Goal: Task Accomplishment & Management: Manage account settings

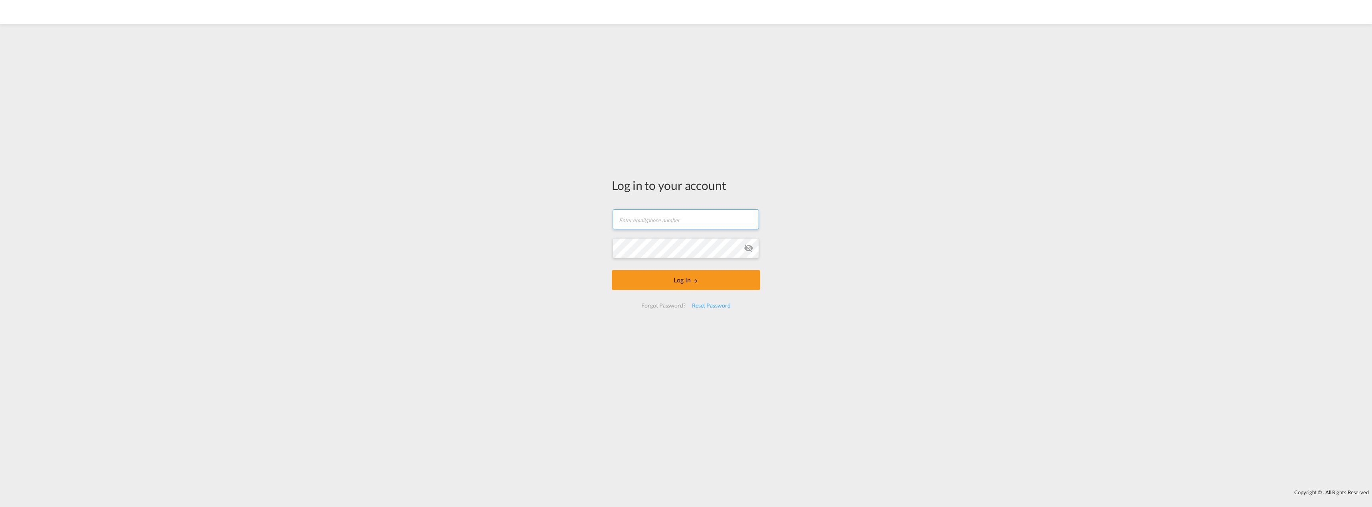
type input "[EMAIL_ADDRESS][DOMAIN_NAME]"
click at [707, 290] on form "a.wawrzenczyk@seaandair.pl Password field is required Log In Forgot Password? R…" at bounding box center [686, 258] width 148 height 114
click at [702, 286] on button "Log In" at bounding box center [686, 280] width 148 height 20
type input "[EMAIL_ADDRESS][DOMAIN_NAME]"
click at [683, 276] on button "Log In" at bounding box center [686, 280] width 148 height 20
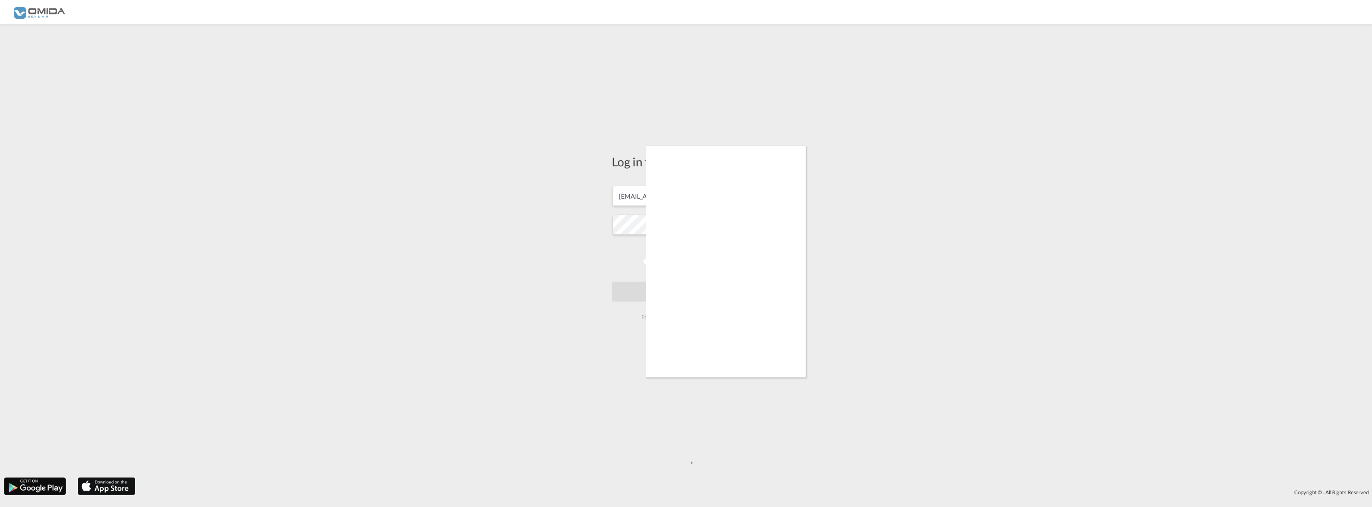
click at [646, 275] on div at bounding box center [686, 253] width 1372 height 507
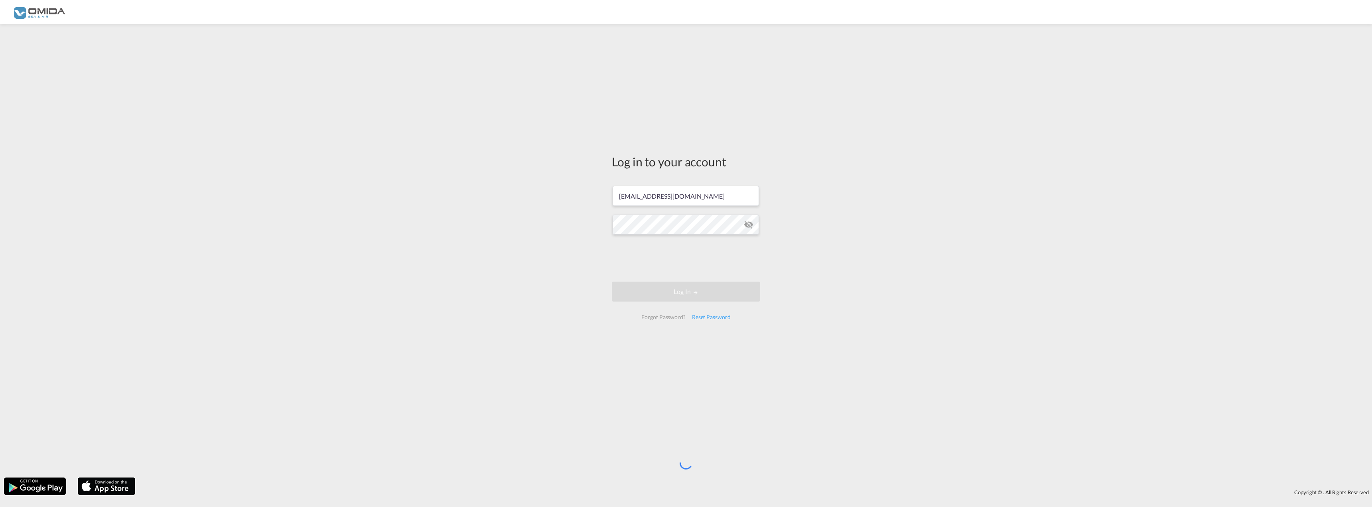
drag, startPoint x: 170, startPoint y: 89, endPoint x: 167, endPoint y: 85, distance: 5.2
click at [169, 88] on div "Log in to your account [EMAIL_ADDRESS][DOMAIN_NAME] Log In Forgot Password? Res…" at bounding box center [686, 251] width 1372 height 446
click at [167, 85] on div "Log in to your account [EMAIL_ADDRESS][DOMAIN_NAME] Log In Forgot Password? Res…" at bounding box center [686, 251] width 1372 height 446
click at [749, 225] on md-icon "icon-eye-off" at bounding box center [749, 225] width 10 height 10
click at [824, 262] on div "Log in to your account [EMAIL_ADDRESS][DOMAIN_NAME] Log In Forgot Password? Res…" at bounding box center [686, 251] width 1372 height 446
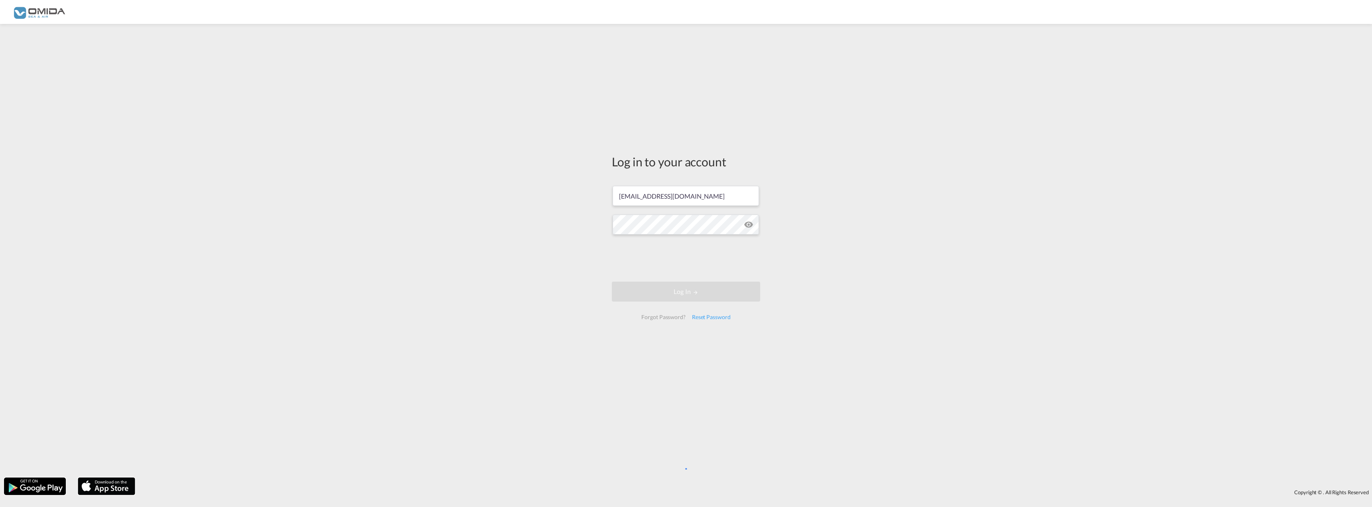
drag, startPoint x: 759, startPoint y: 341, endPoint x: 759, endPoint y: 336, distance: 5.2
click at [759, 339] on div "Log in to your account [EMAIL_ADDRESS][DOMAIN_NAME] Log In Forgot Password? Res…" at bounding box center [686, 240] width 160 height 425
click at [770, 301] on div "Log in to your account [EMAIL_ADDRESS][DOMAIN_NAME] Log In Forgot Password? Res…" at bounding box center [686, 251] width 1372 height 446
click at [1329, 0] on html "Log in to your account [EMAIL_ADDRESS][DOMAIN_NAME] Log In Forgot Password? Res…" at bounding box center [686, 253] width 1372 height 507
click at [785, 330] on div "Log in to your account [EMAIL_ADDRESS][DOMAIN_NAME] Log In Forgot Password? Res…" at bounding box center [686, 251] width 1372 height 446
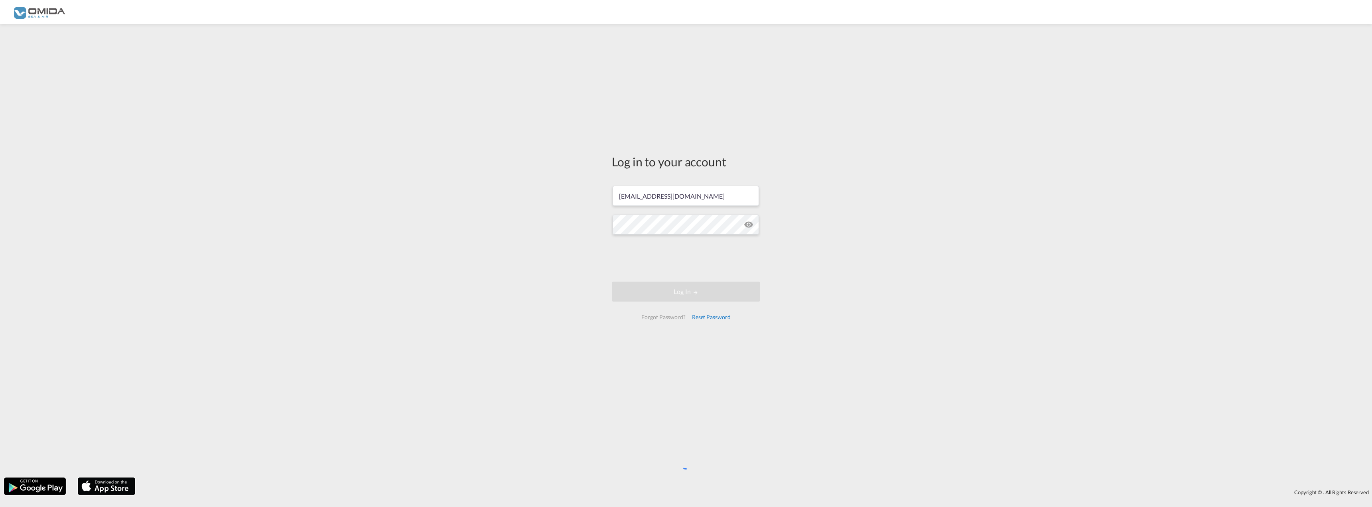
click at [718, 318] on div "Reset Password" at bounding box center [711, 317] width 45 height 14
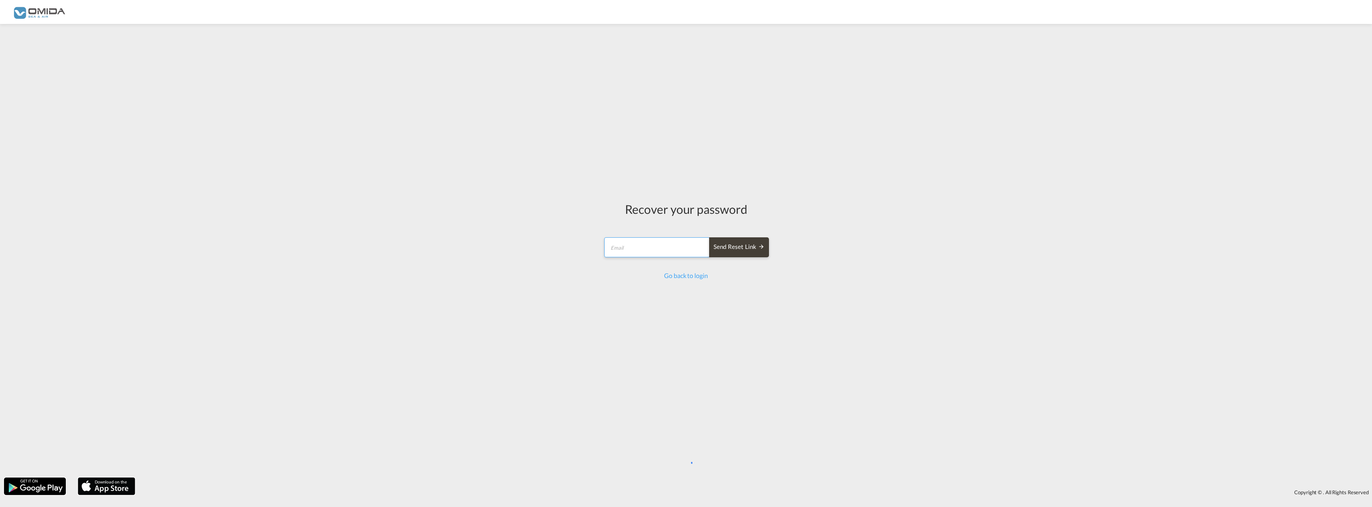
click at [648, 245] on input "email" at bounding box center [657, 247] width 106 height 20
type input "[EMAIL_ADDRESS][DOMAIN_NAME]"
click at [745, 264] on div "Send reset link" at bounding box center [739, 262] width 51 height 9
drag, startPoint x: 852, startPoint y: 205, endPoint x: 828, endPoint y: 184, distance: 31.6
click at [828, 183] on div "Recover your password We have emailed your password reset link. Go back to login" at bounding box center [686, 251] width 1372 height 446
